Goal: Book appointment/travel/reservation

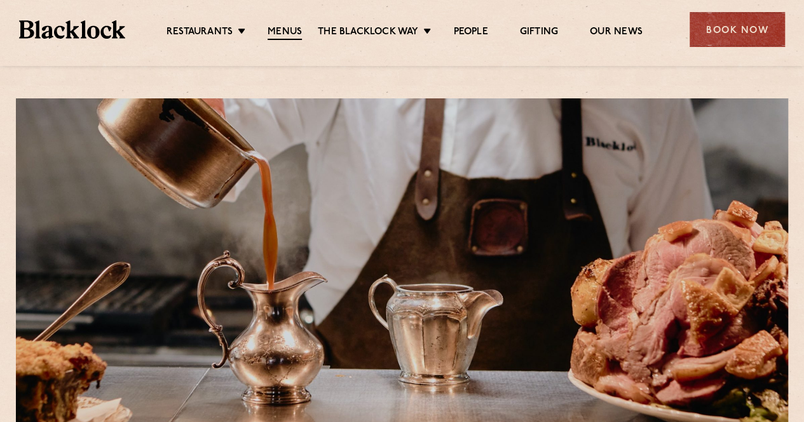
click at [0, 0] on li "Soho" at bounding box center [0, 0] width 0 height 0
click at [0, 0] on link "Soho" at bounding box center [0, 0] width 0 height 0
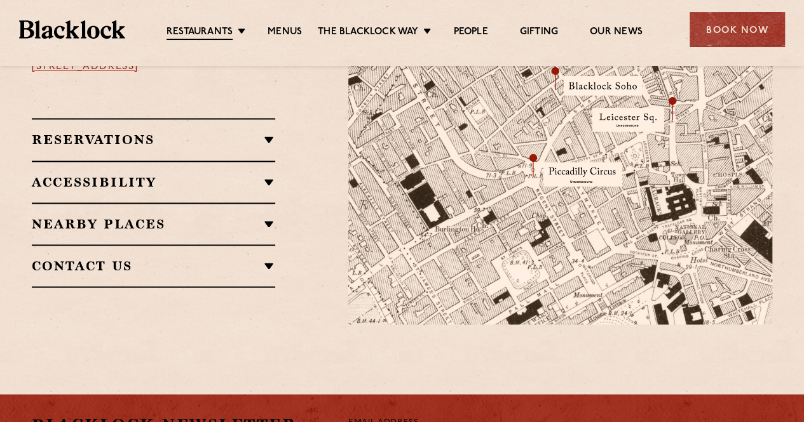
scroll to position [889, 0]
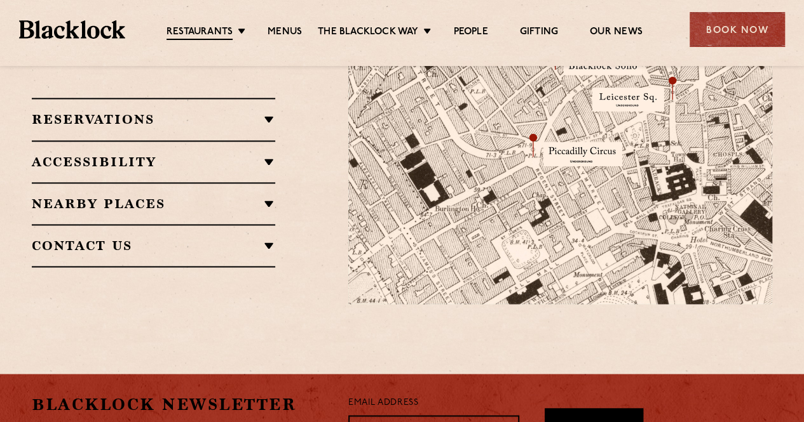
click at [130, 154] on h2 "Accessibility" at bounding box center [153, 161] width 243 height 15
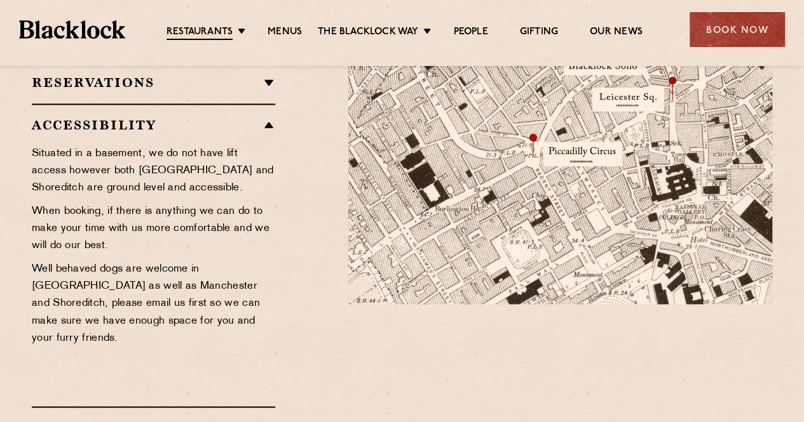
click at [154, 104] on div "Accessibility Situated in a basement, we do not have lift access however both C…" at bounding box center [153, 255] width 243 height 303
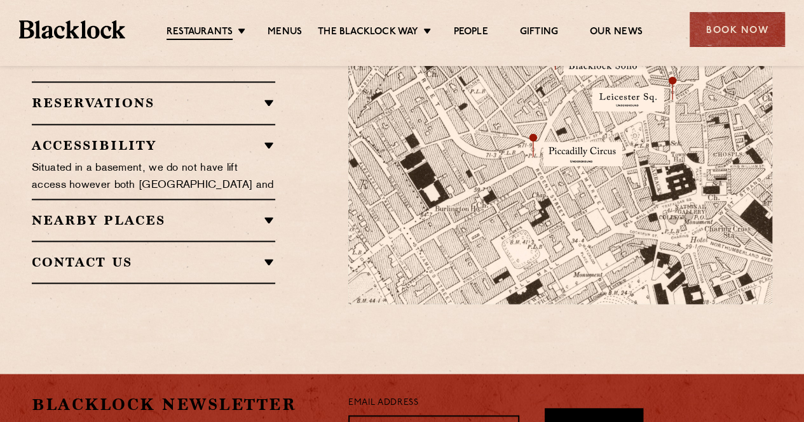
scroll to position [762, 0]
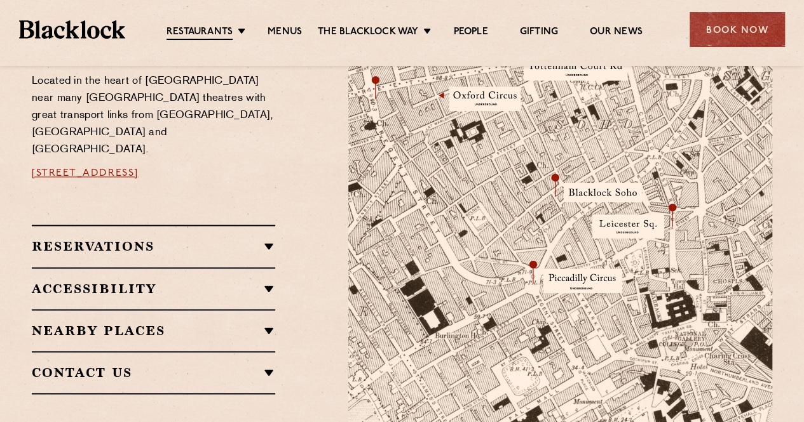
click at [95, 239] on h2 "Reservations" at bounding box center [153, 246] width 243 height 15
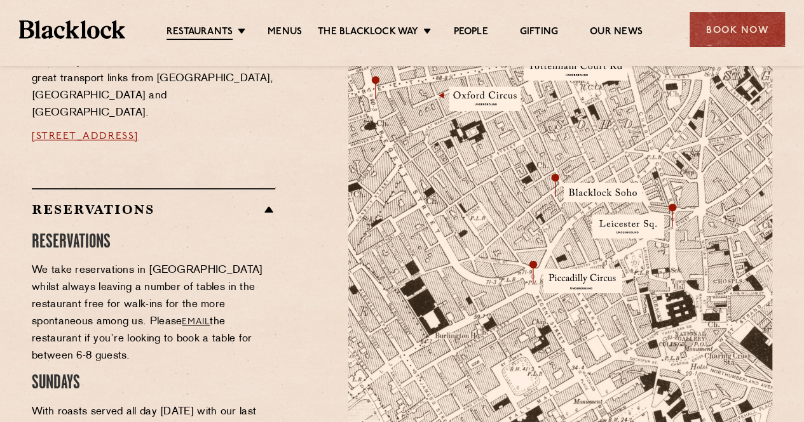
click at [0, 0] on link "Covent Garden" at bounding box center [0, 0] width 0 height 0
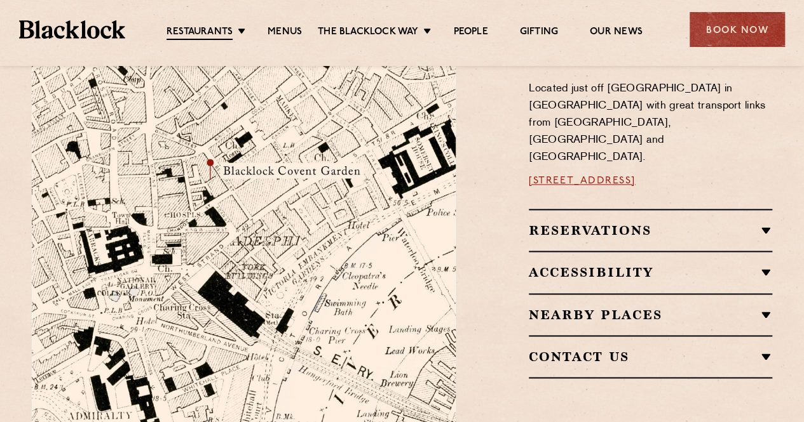
scroll to position [762, 0]
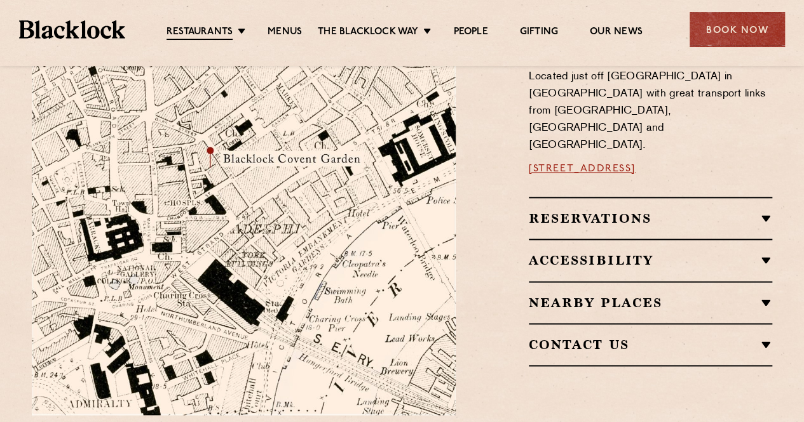
click at [583, 197] on div "Reservations Walk-Ins Walk-ins are always warmly welcome. Do pop in and we’ll g…" at bounding box center [650, 218] width 243 height 42
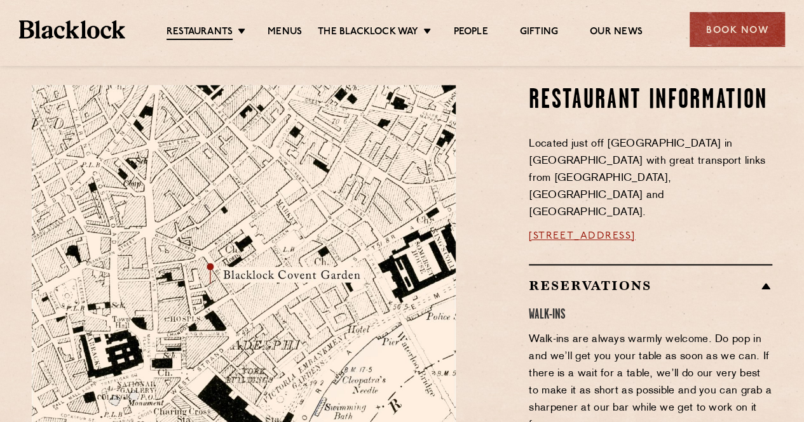
scroll to position [635, 0]
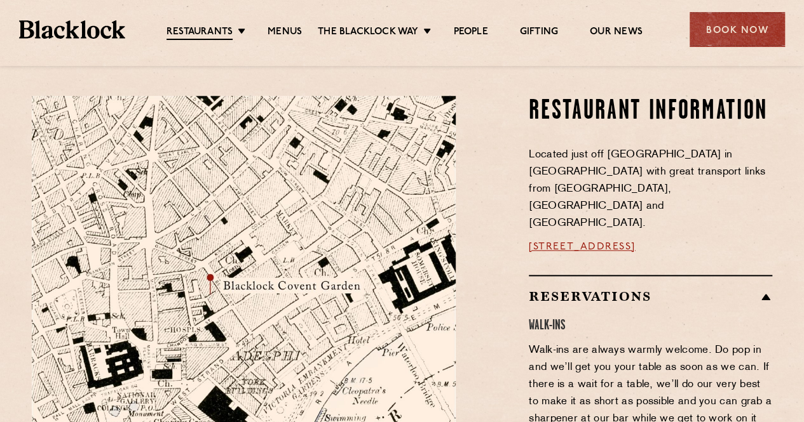
click at [661, 289] on h2 "Reservations" at bounding box center [650, 296] width 243 height 15
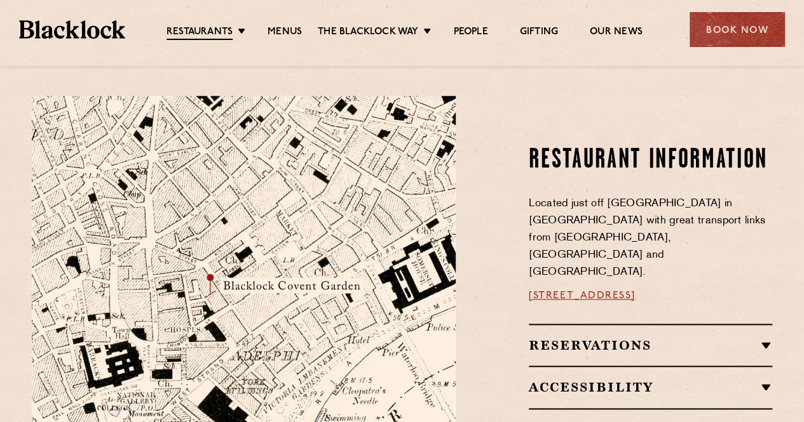
click at [0, 0] on link "[DATE] Roast" at bounding box center [0, 0] width 0 height 0
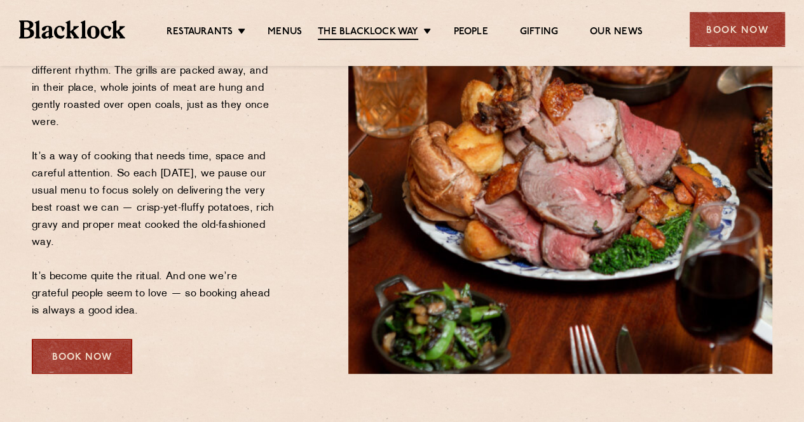
scroll to position [318, 0]
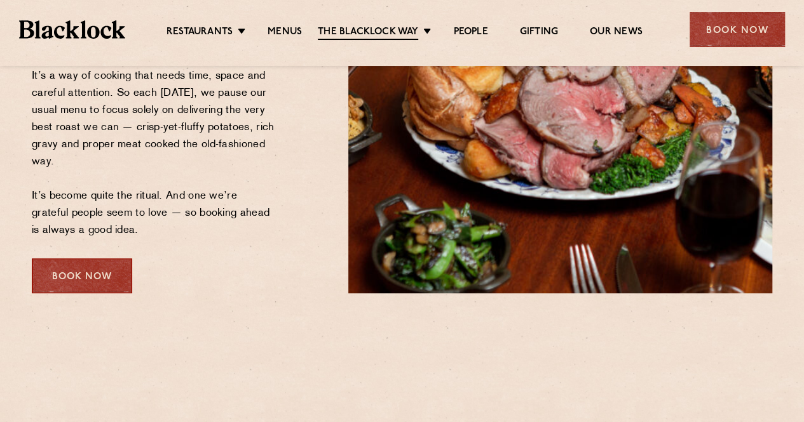
click at [88, 279] on div "Book Now" at bounding box center [82, 276] width 100 height 35
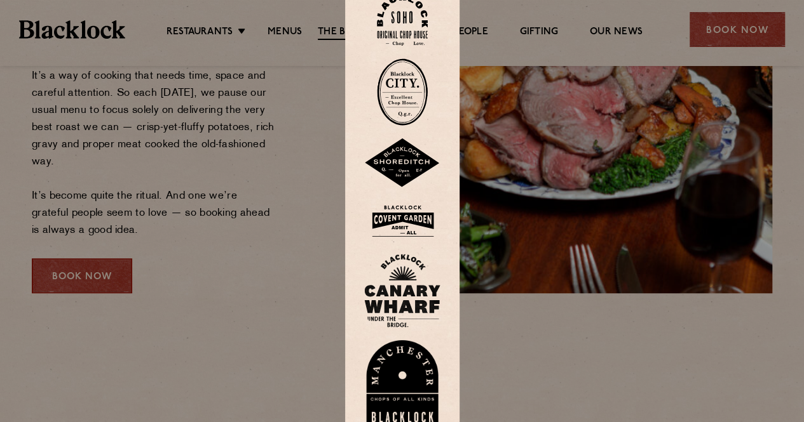
scroll to position [254, 0]
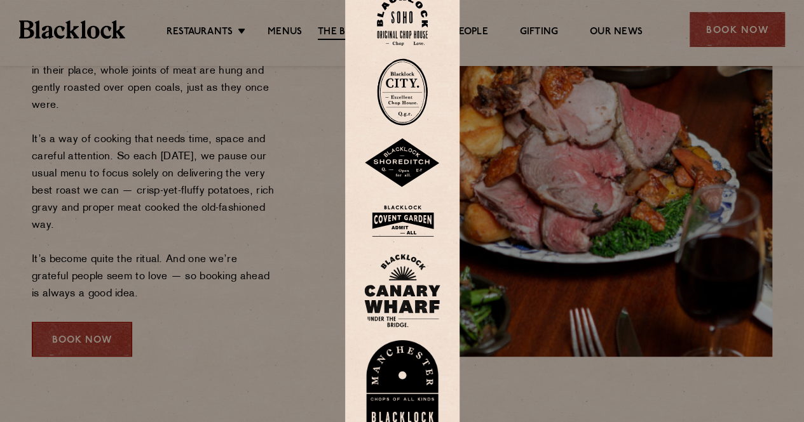
click at [405, 13] on img at bounding box center [402, 19] width 51 height 51
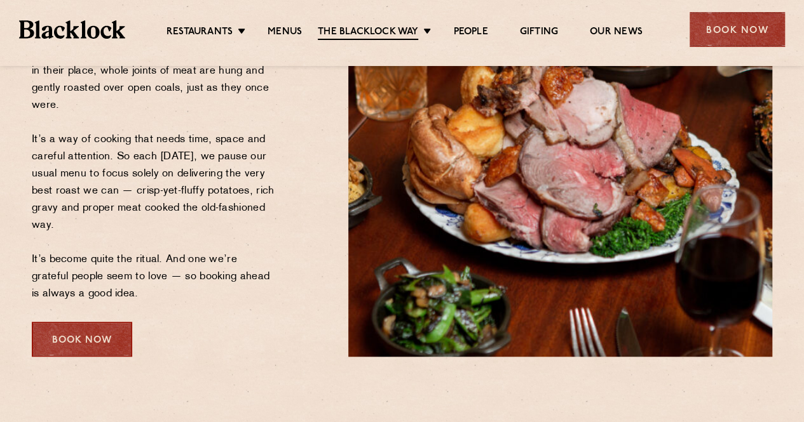
click at [123, 331] on div "Book Now" at bounding box center [82, 339] width 100 height 35
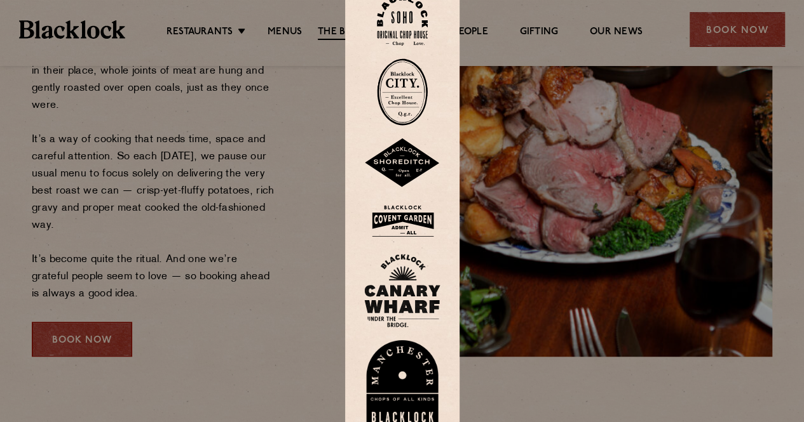
click at [396, 224] on img at bounding box center [402, 221] width 76 height 41
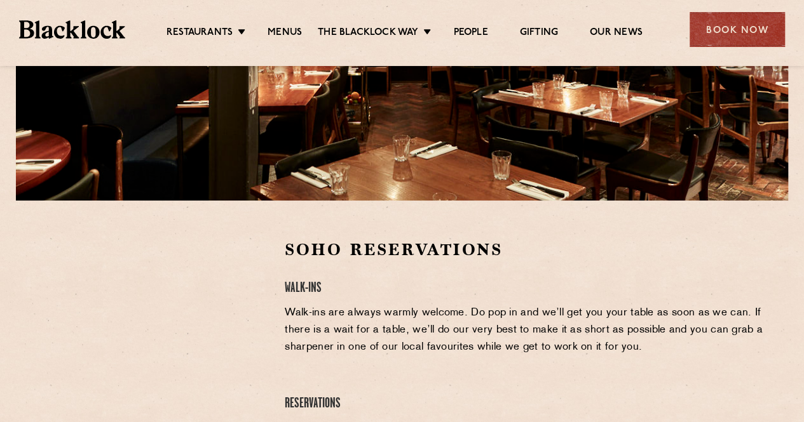
scroll to position [254, 0]
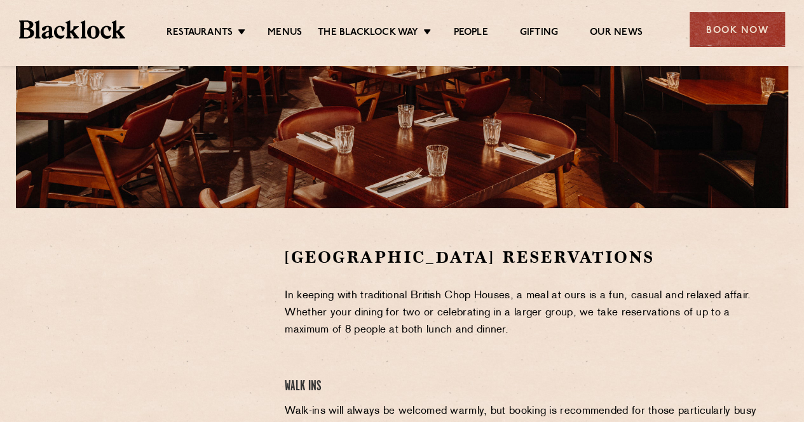
scroll to position [254, 0]
